Goal: Transaction & Acquisition: Obtain resource

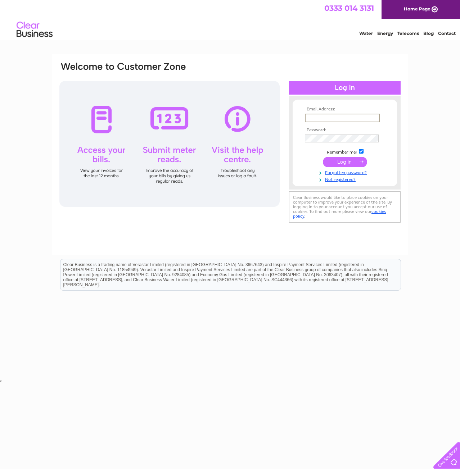
click at [328, 118] on input "text" at bounding box center [342, 118] width 75 height 9
type input "swright@doricmor.com"
click at [347, 160] on input "submit" at bounding box center [345, 162] width 44 height 10
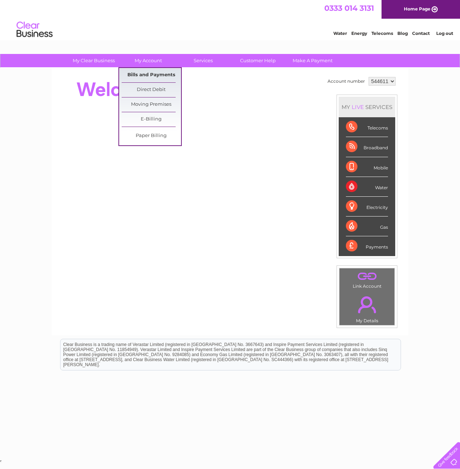
click at [157, 77] on link "Bills and Payments" at bounding box center [151, 75] width 59 height 14
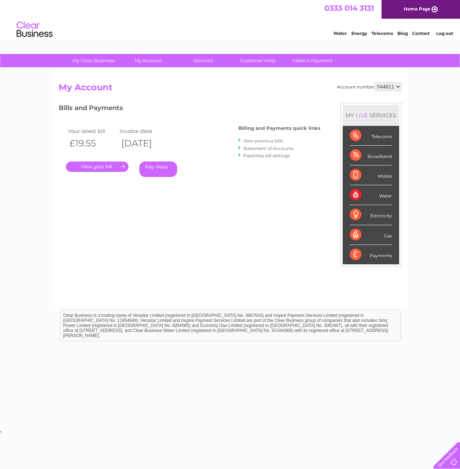
click at [388, 88] on select "544611 934235" at bounding box center [387, 86] width 27 height 9
select select "934235"
click at [374, 82] on select "544611 934235" at bounding box center [387, 86] width 27 height 9
click at [101, 165] on link "." at bounding box center [97, 166] width 63 height 10
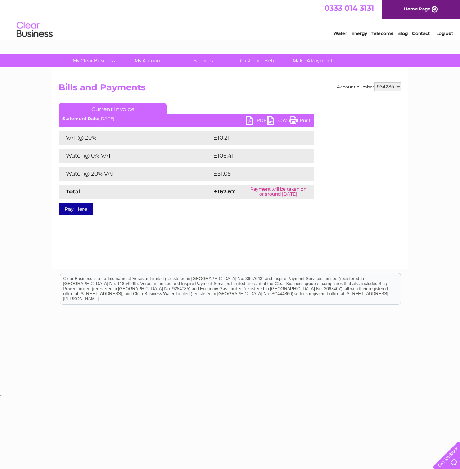
click at [264, 118] on link "PDF" at bounding box center [257, 121] width 22 height 10
click at [447, 32] on link "Log out" at bounding box center [444, 33] width 17 height 5
